Goal: Navigation & Orientation: Go to known website

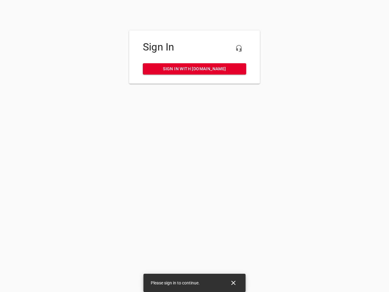
click at [239, 48] on icon "button" at bounding box center [238, 48] width 7 height 7
click at [233, 283] on icon "Close" at bounding box center [233, 283] width 4 height 4
